Goal: Task Accomplishment & Management: Use online tool/utility

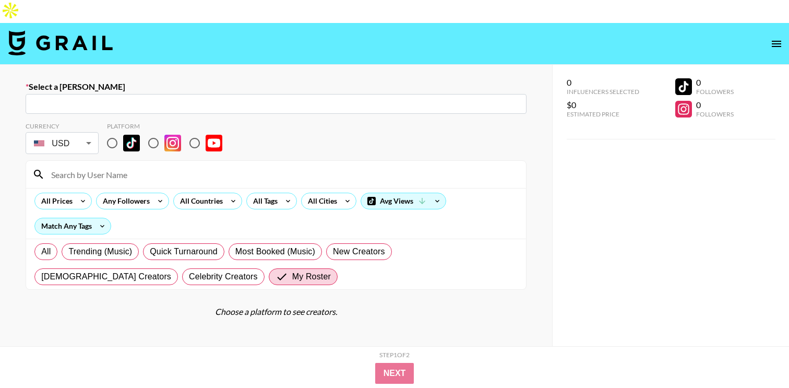
click at [42, 98] on input "text" at bounding box center [276, 104] width 488 height 12
click at [66, 98] on input "text" at bounding box center [276, 104] width 488 height 12
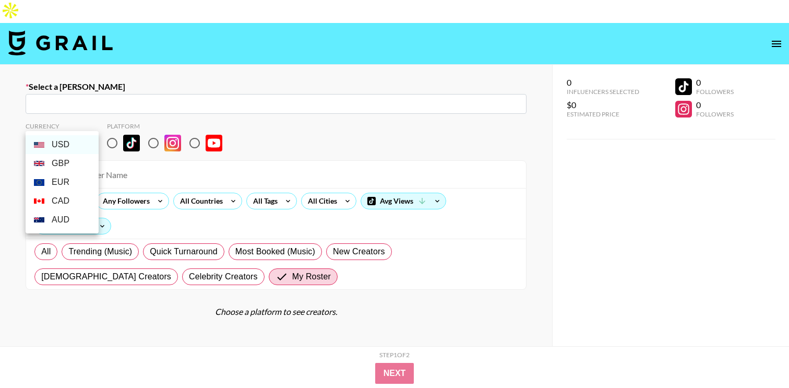
click at [84, 117] on body "Select a Booker ​ Currency USD USD ​ Platform All Prices Any Followers All Coun…" at bounding box center [394, 242] width 789 height 485
click at [13, 129] on div at bounding box center [394, 194] width 789 height 388
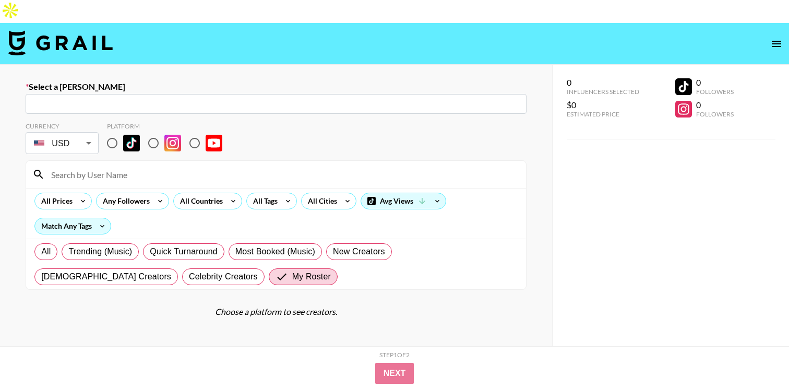
click at [779, 41] on icon "open drawer" at bounding box center [775, 44] width 9 height 6
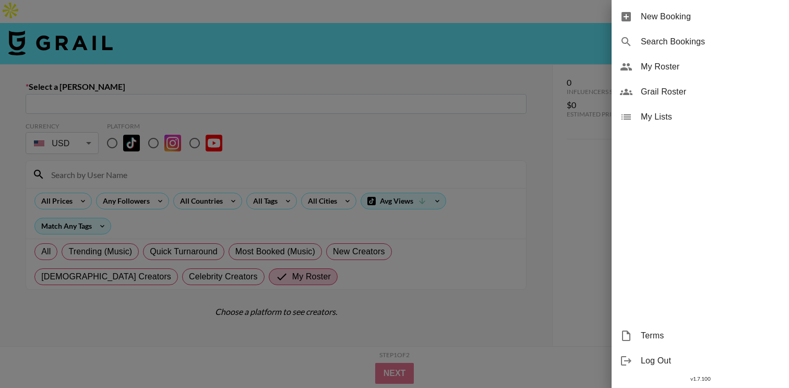
click at [96, 21] on div at bounding box center [394, 194] width 789 height 388
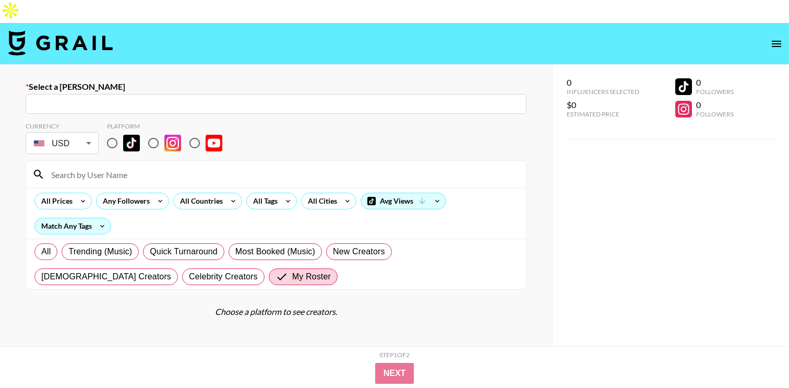
click at [87, 30] on img at bounding box center [60, 42] width 104 height 25
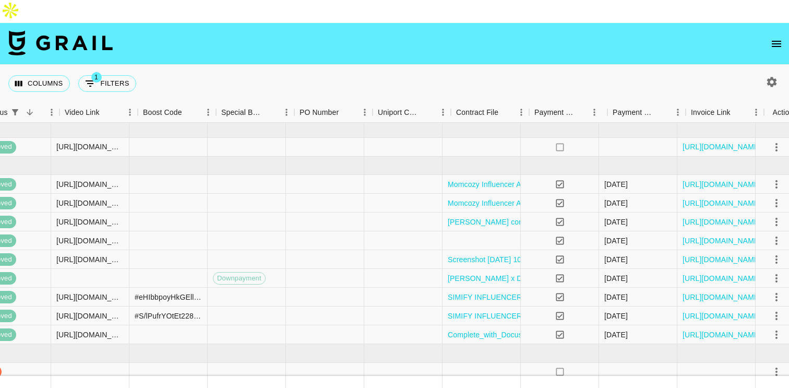
scroll to position [0, 891]
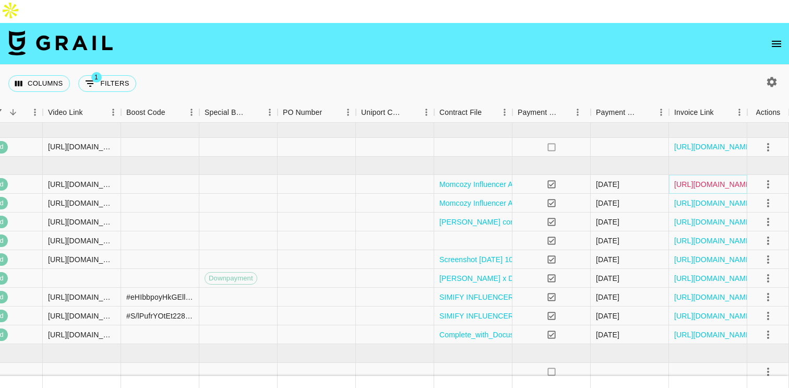
click at [709, 179] on link "[URL][DOMAIN_NAME]" at bounding box center [713, 184] width 79 height 10
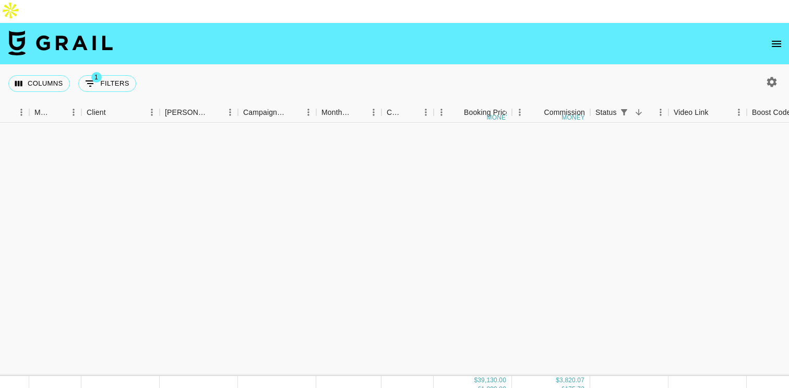
scroll to position [0, 265]
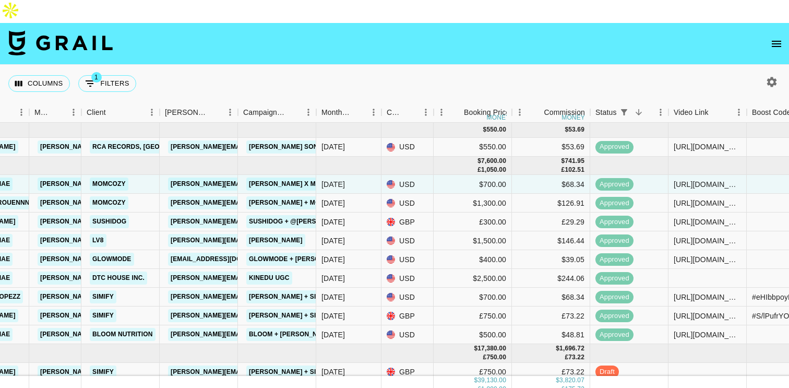
click at [539, 65] on div "Columns 1 Filters + Booking" at bounding box center [394, 84] width 789 height 38
